Goal: Task Accomplishment & Management: Manage account settings

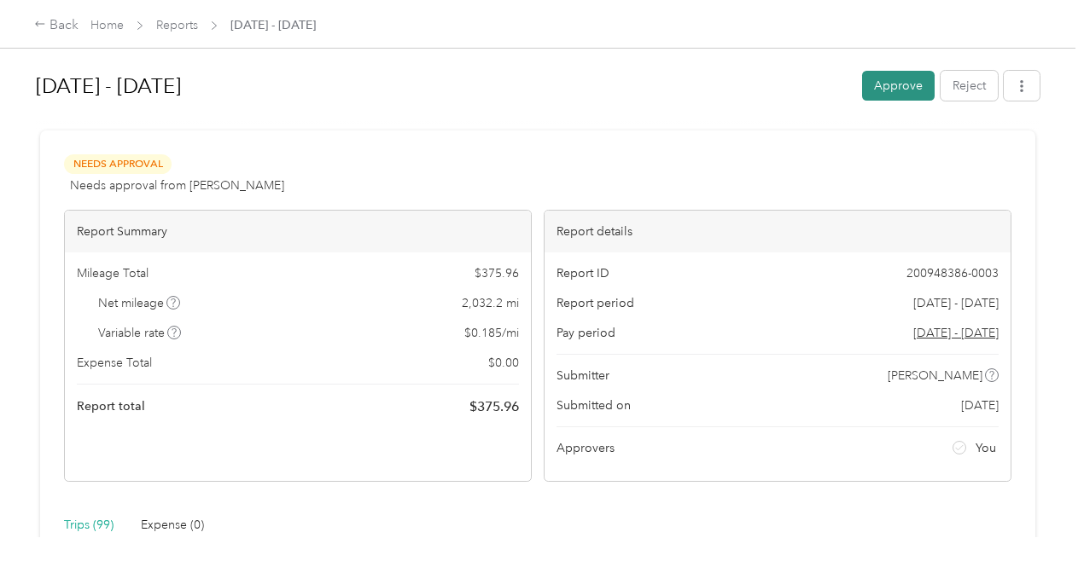
click at [882, 83] on button "Approve" at bounding box center [898, 86] width 73 height 30
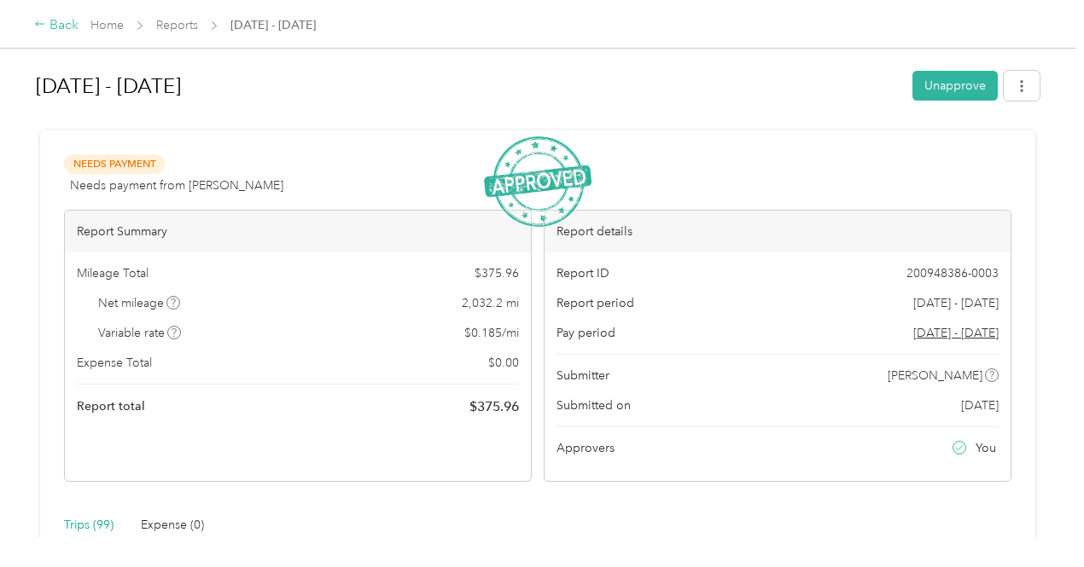
drag, startPoint x: 97, startPoint y: 23, endPoint x: 60, endPoint y: 26, distance: 37.7
click at [60, 26] on div "Back" at bounding box center [56, 25] width 44 height 20
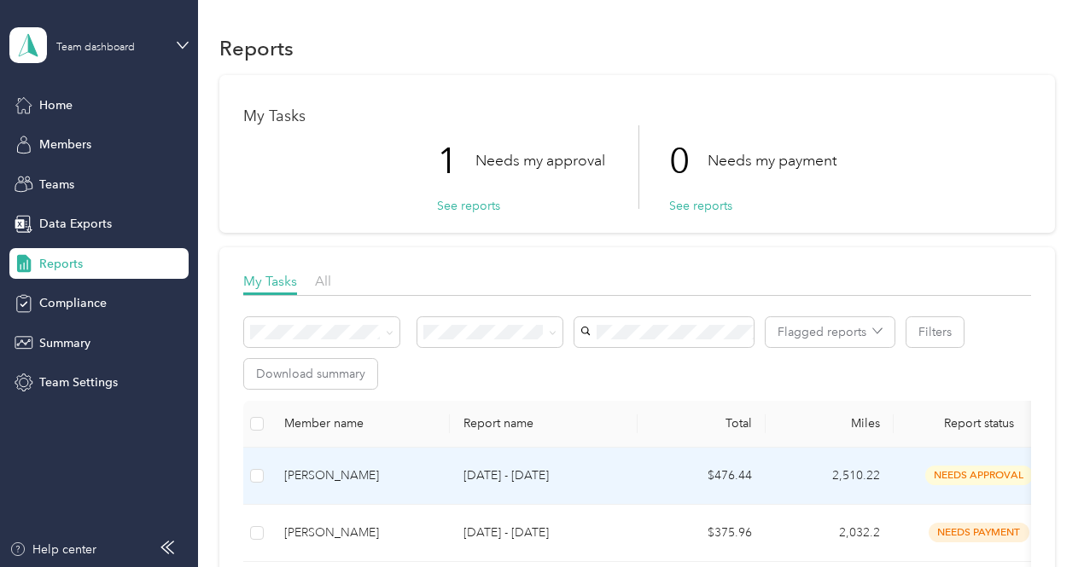
click at [919, 456] on td "needs approval" at bounding box center [978, 476] width 171 height 57
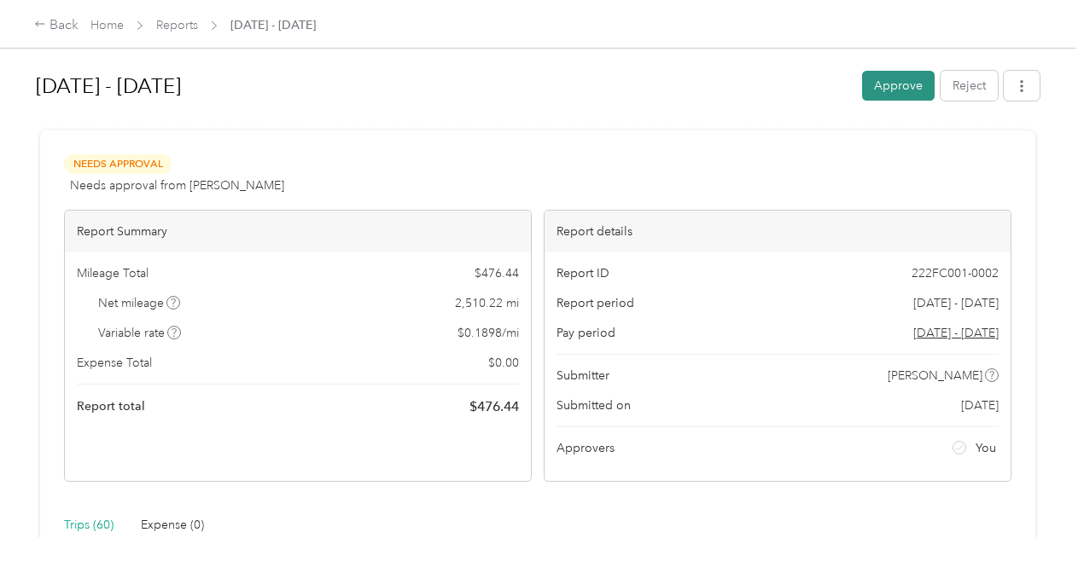
click at [896, 87] on button "Approve" at bounding box center [898, 86] width 73 height 30
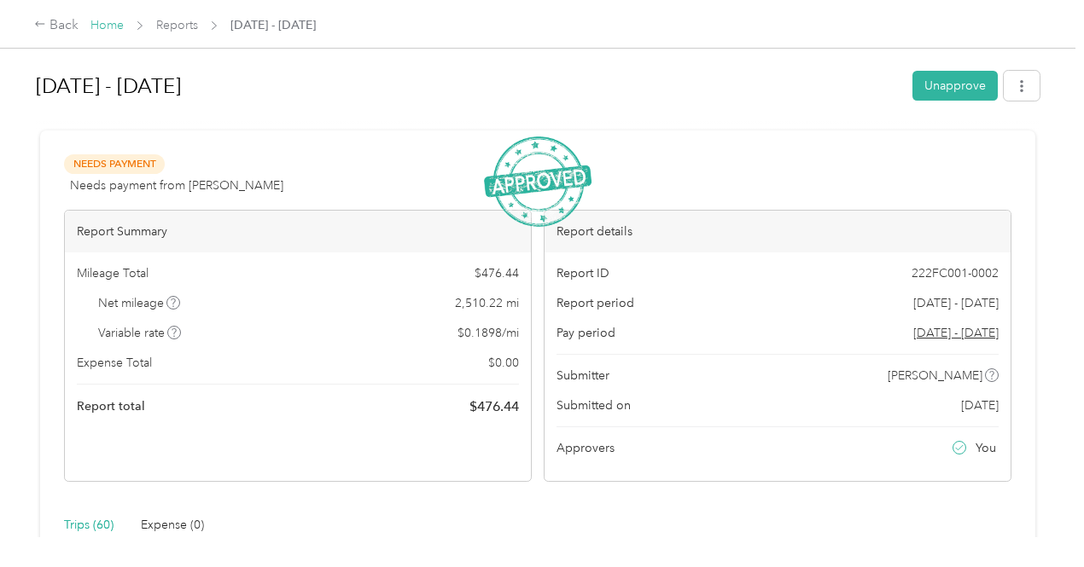
click at [107, 20] on link "Home" at bounding box center [106, 25] width 33 height 15
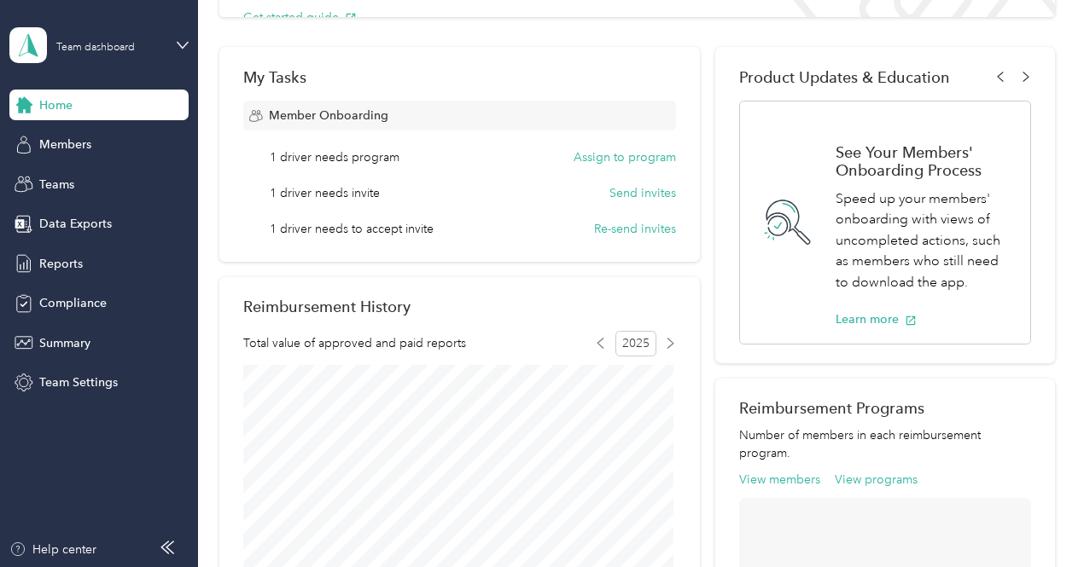
scroll to position [202, 0]
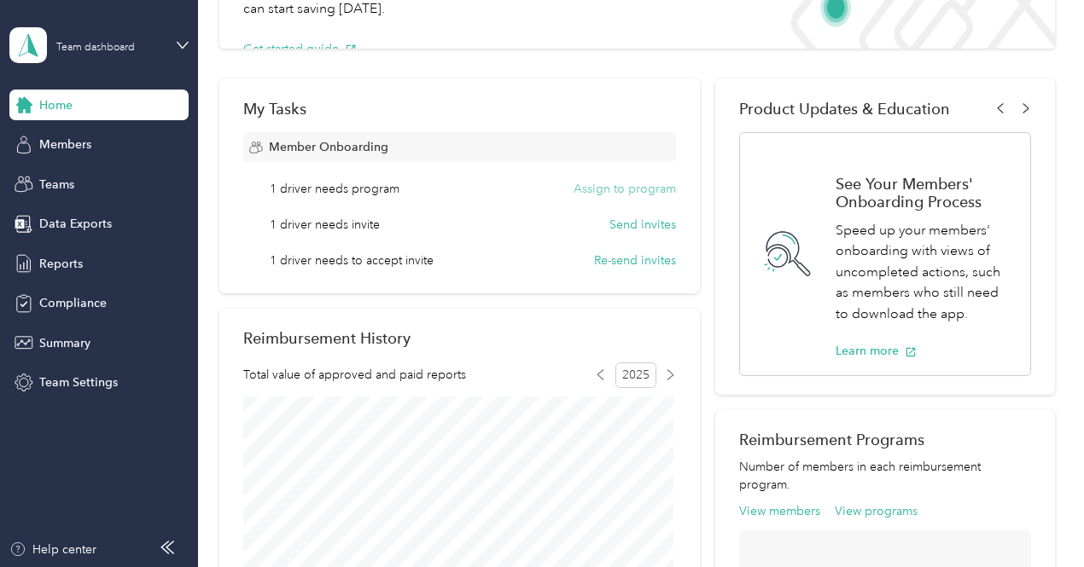
click at [626, 192] on button "Assign to program" at bounding box center [624, 189] width 102 height 18
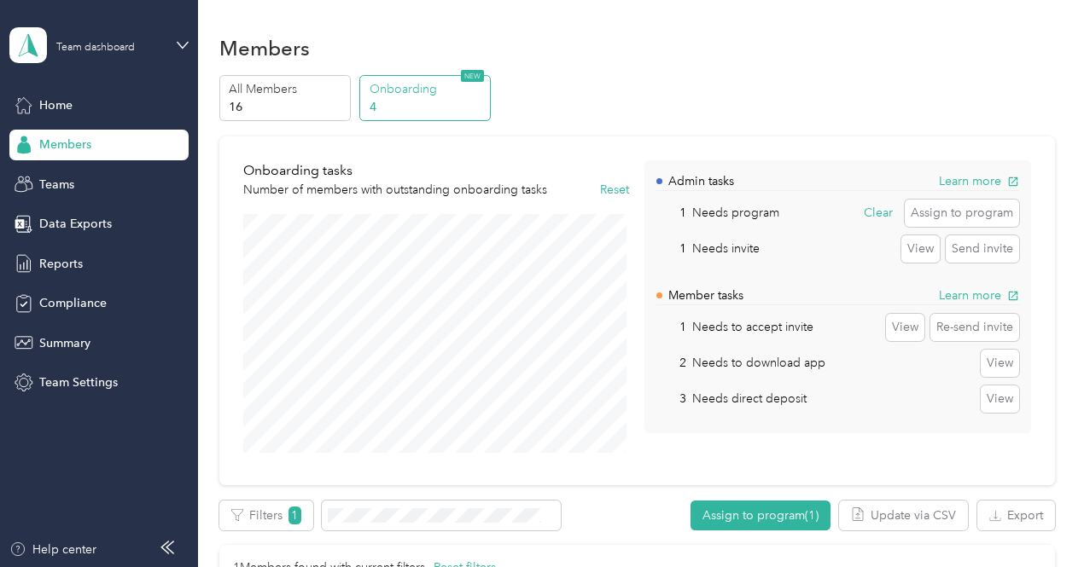
click at [111, 35] on div "Team dashboard" at bounding box center [86, 45] width 154 height 36
click at [96, 177] on div "Personal dashboard" at bounding box center [79, 179] width 108 height 18
